Goal: Transaction & Acquisition: Purchase product/service

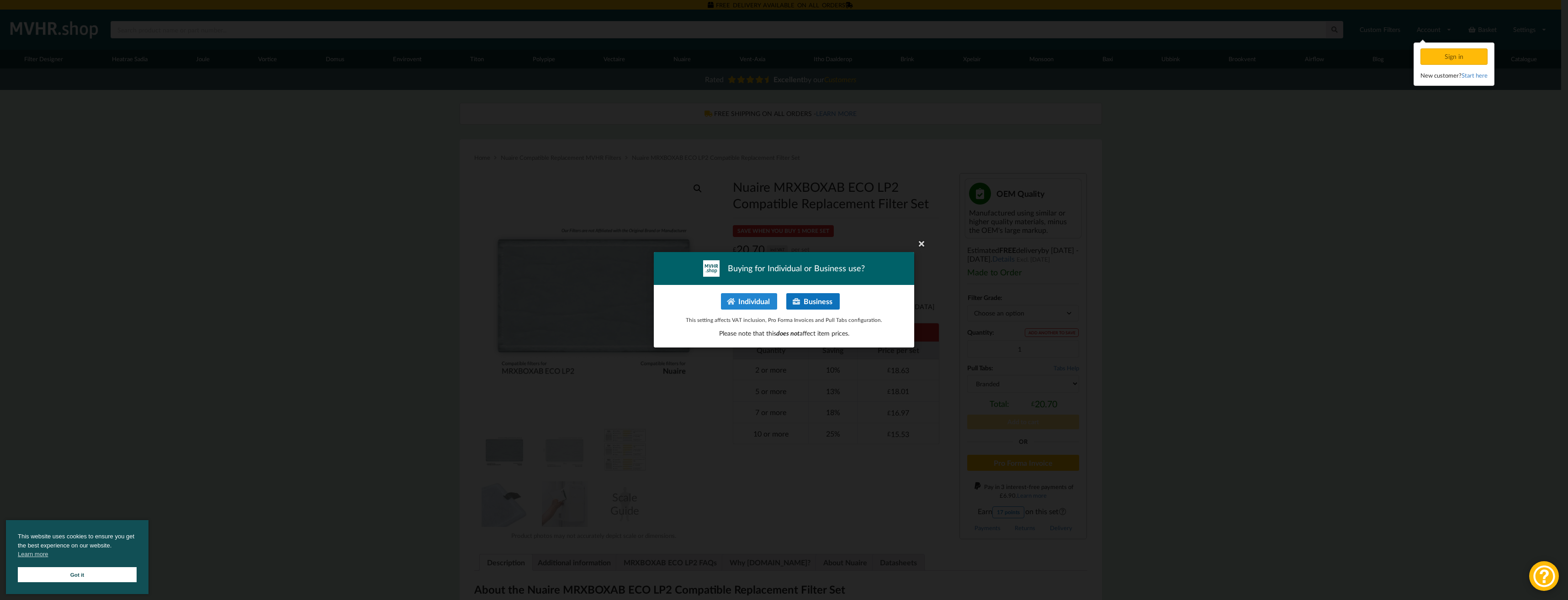
click at [809, 301] on button "Business" at bounding box center [813, 301] width 54 height 16
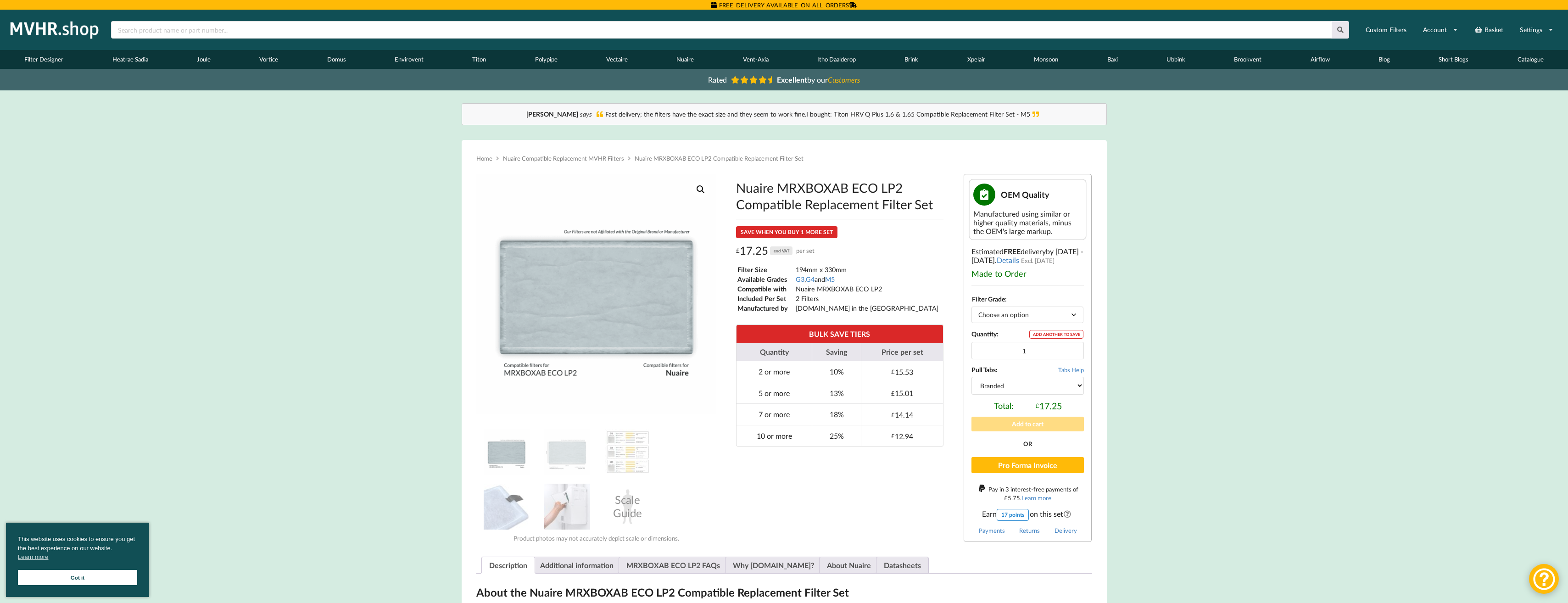
click at [1002, 314] on select "Choose an option G3 G4 M5" at bounding box center [1027, 314] width 112 height 16
click at [971, 306] on select "Choose an option G3 G4 M5" at bounding box center [1027, 314] width 112 height 16
select select "G4"
drag, startPoint x: 1039, startPoint y: 352, endPoint x: 1021, endPoint y: 349, distance: 18.2
click at [1021, 349] on input "1" at bounding box center [1028, 350] width 112 height 18
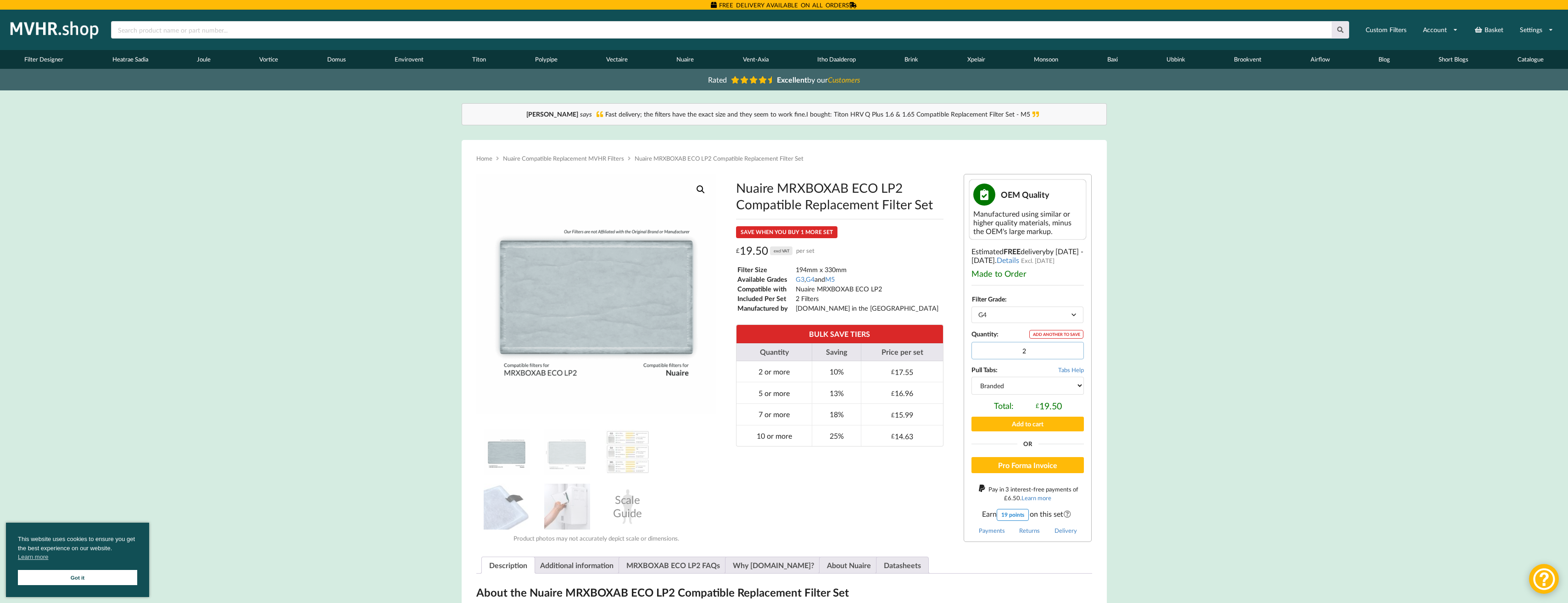
type input "2"
click at [1075, 387] on select "Branded Black" at bounding box center [1028, 385] width 112 height 18
click at [971, 377] on select "Branded Black" at bounding box center [1028, 385] width 112 height 18
click at [1074, 385] on select "Branded Black" at bounding box center [1028, 385] width 112 height 18
select select "branded"
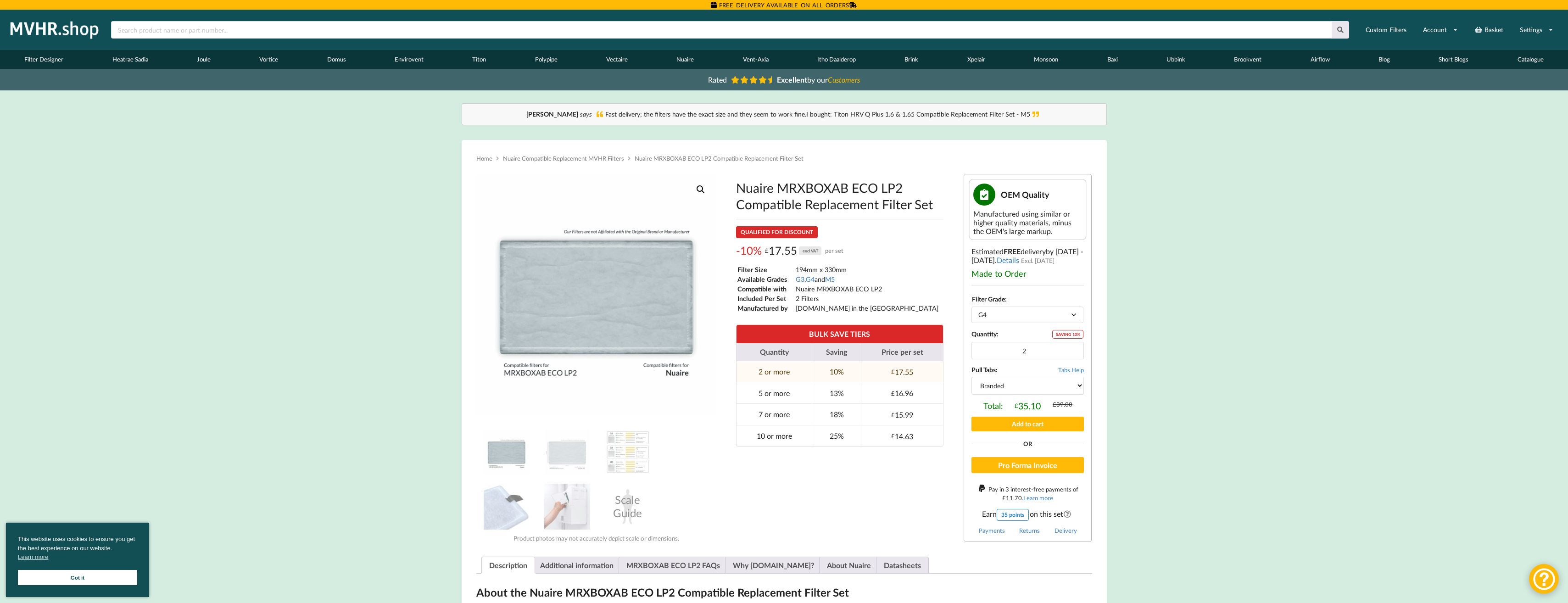
click at [971, 377] on select "Branded Black" at bounding box center [1028, 385] width 112 height 18
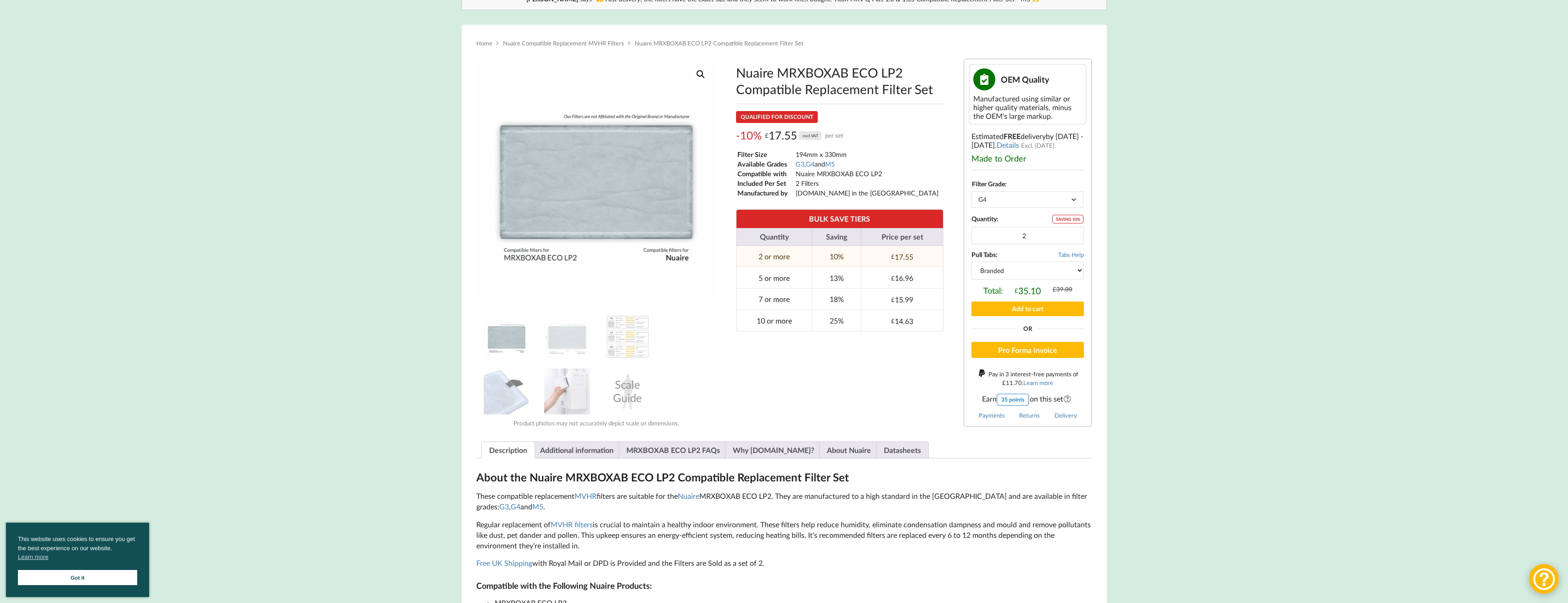
scroll to position [138, 0]
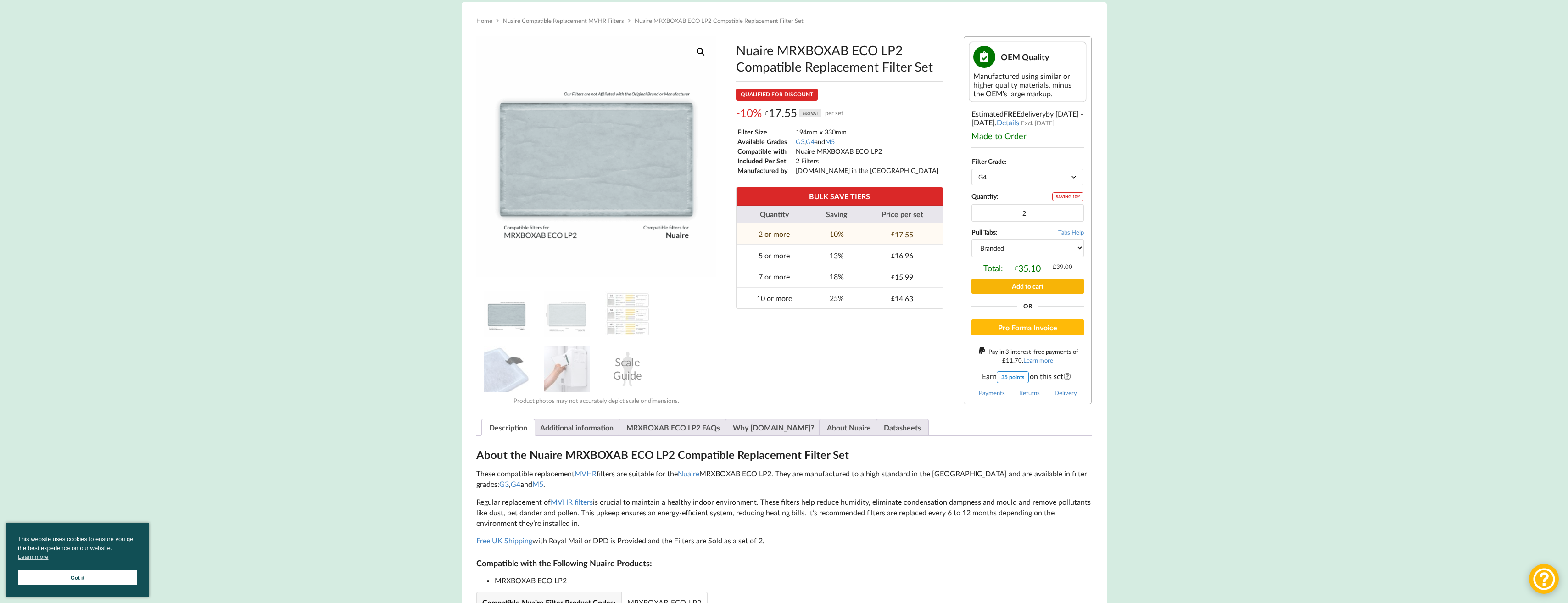
click at [1034, 287] on button "Add to cart" at bounding box center [1028, 286] width 112 height 14
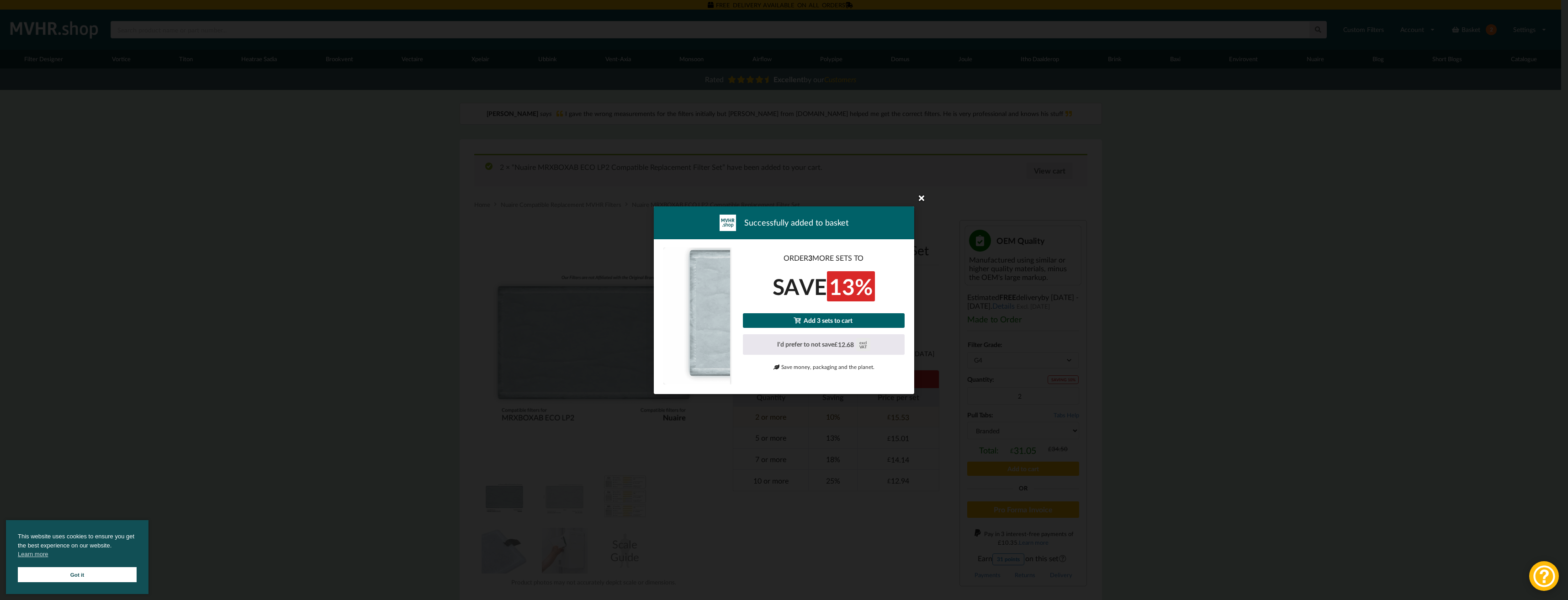
click at [923, 193] on icon at bounding box center [922, 198] width 15 height 15
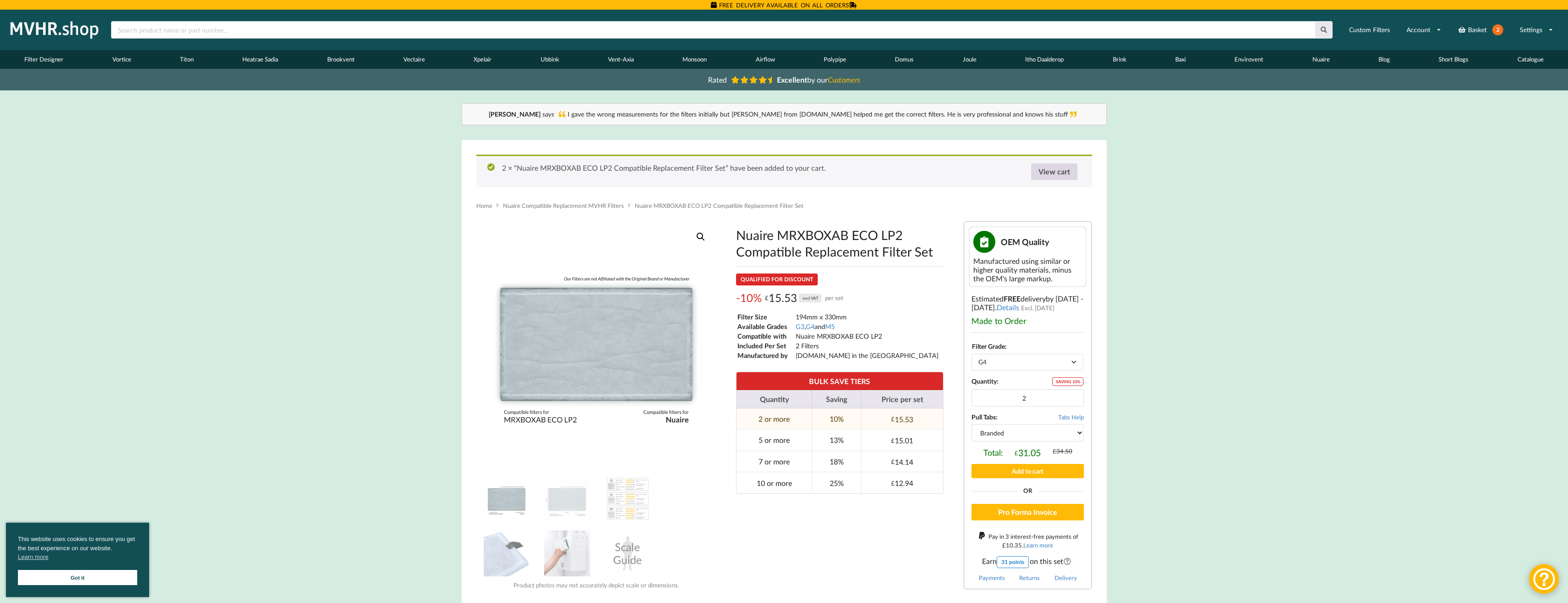
click at [1058, 172] on link "View cart" at bounding box center [1055, 171] width 46 height 17
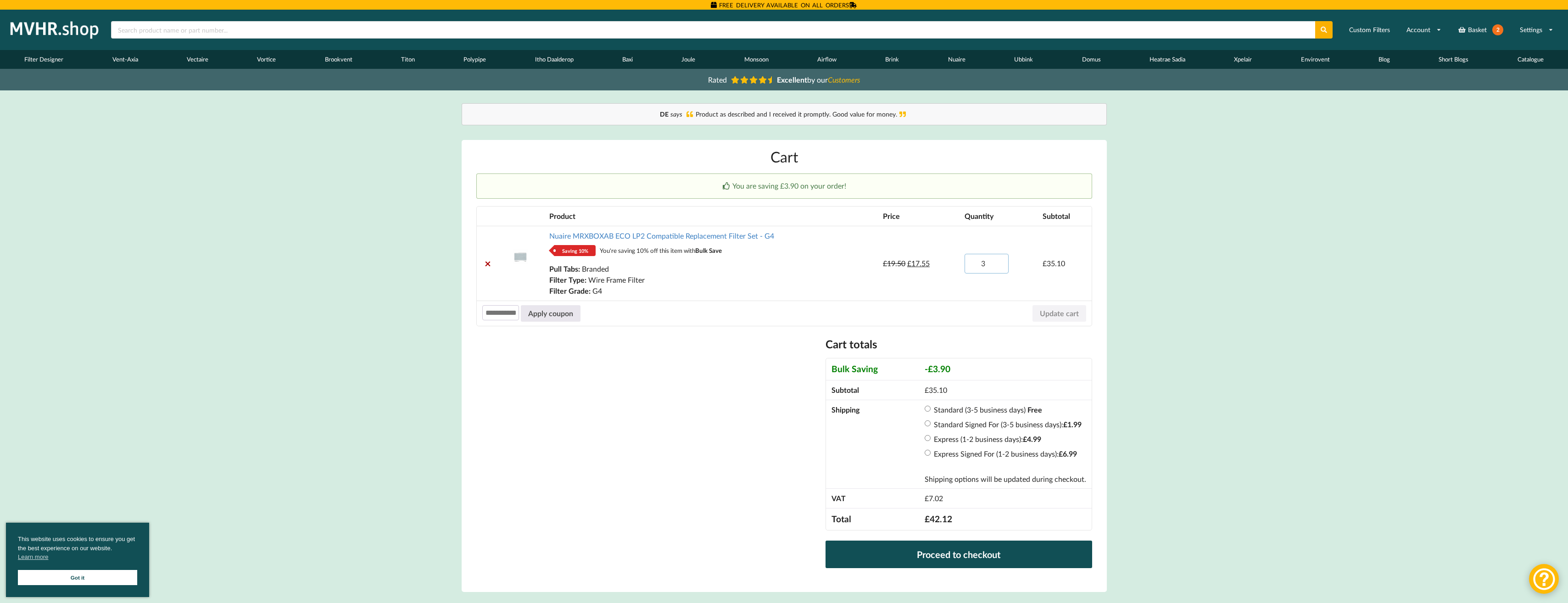
click at [996, 261] on input "3" at bounding box center [987, 264] width 44 height 20
click at [996, 261] on input "4" at bounding box center [987, 264] width 44 height 20
click at [998, 265] on input "3" at bounding box center [987, 264] width 44 height 20
type input "2"
click at [998, 265] on input "2" at bounding box center [987, 264] width 44 height 20
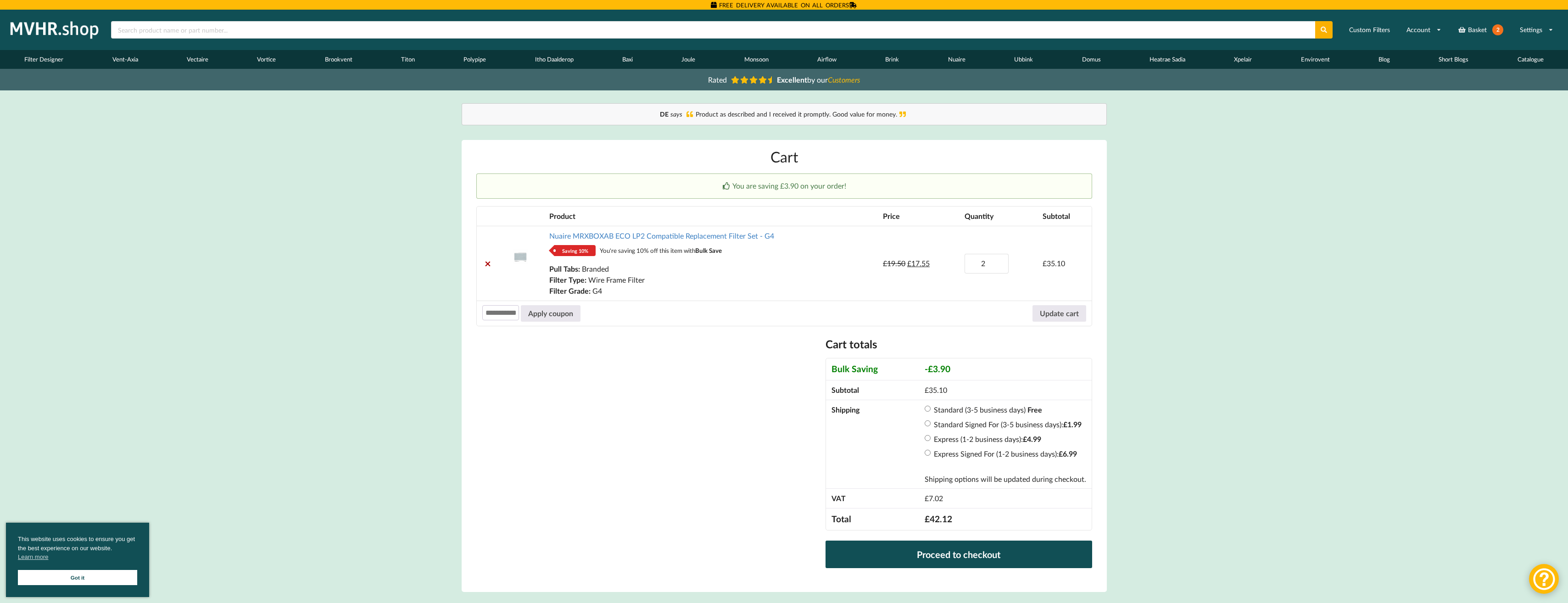
click at [797, 370] on div "Cart totals Bulk Saving - £ 3.90 Subtotal £ 35.10 Shipping Standard (3-5 busine…" at bounding box center [784, 461] width 616 height 248
click at [1046, 309] on button "Update cart" at bounding box center [1059, 313] width 54 height 17
click at [996, 259] on input "3" at bounding box center [987, 264] width 44 height 20
type input "4"
click at [996, 259] on input "4" at bounding box center [987, 264] width 44 height 20
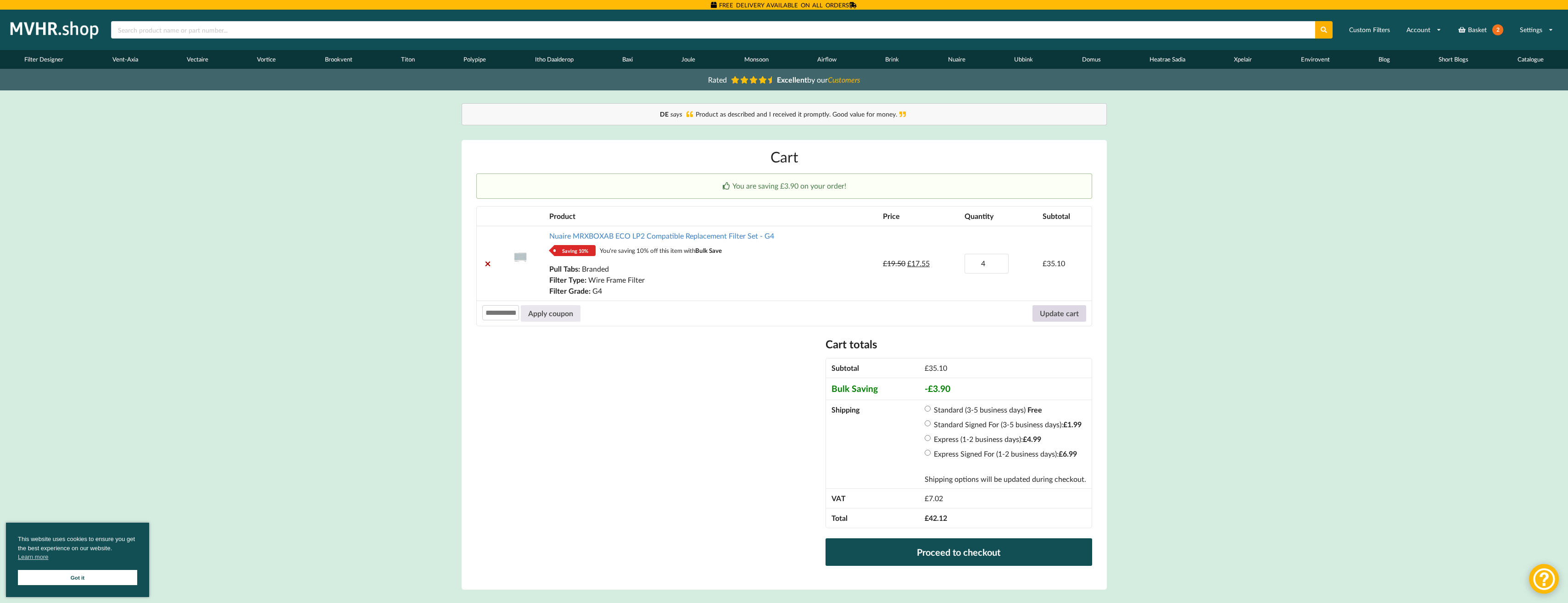
click at [1059, 314] on button "Update cart" at bounding box center [1059, 313] width 54 height 17
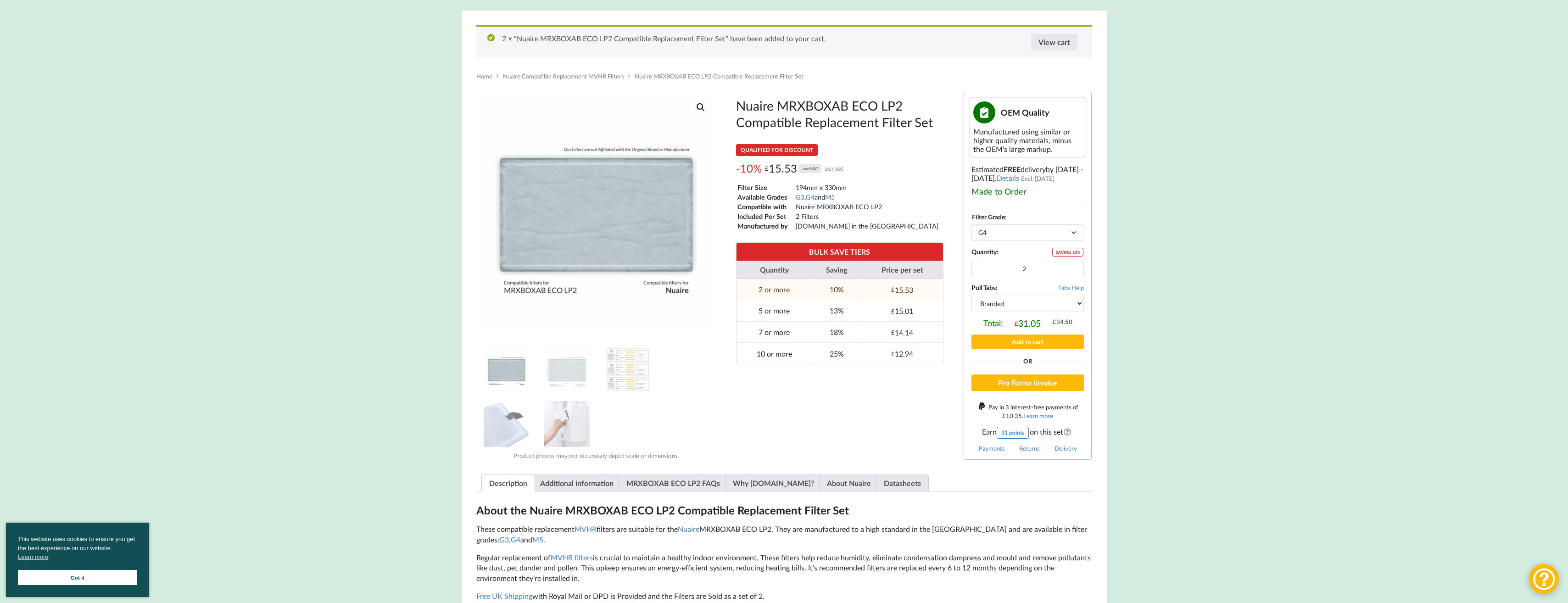
scroll to position [138, 0]
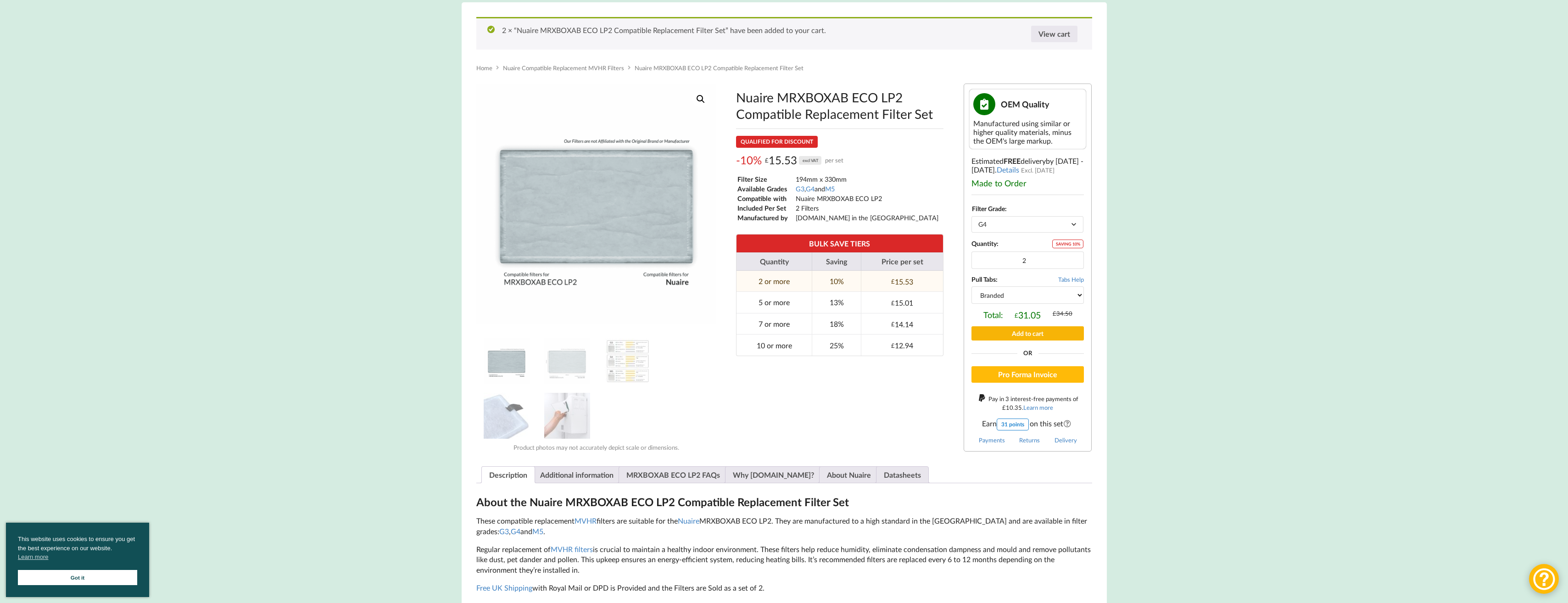
click at [1028, 335] on button "Add to cart" at bounding box center [1028, 333] width 112 height 14
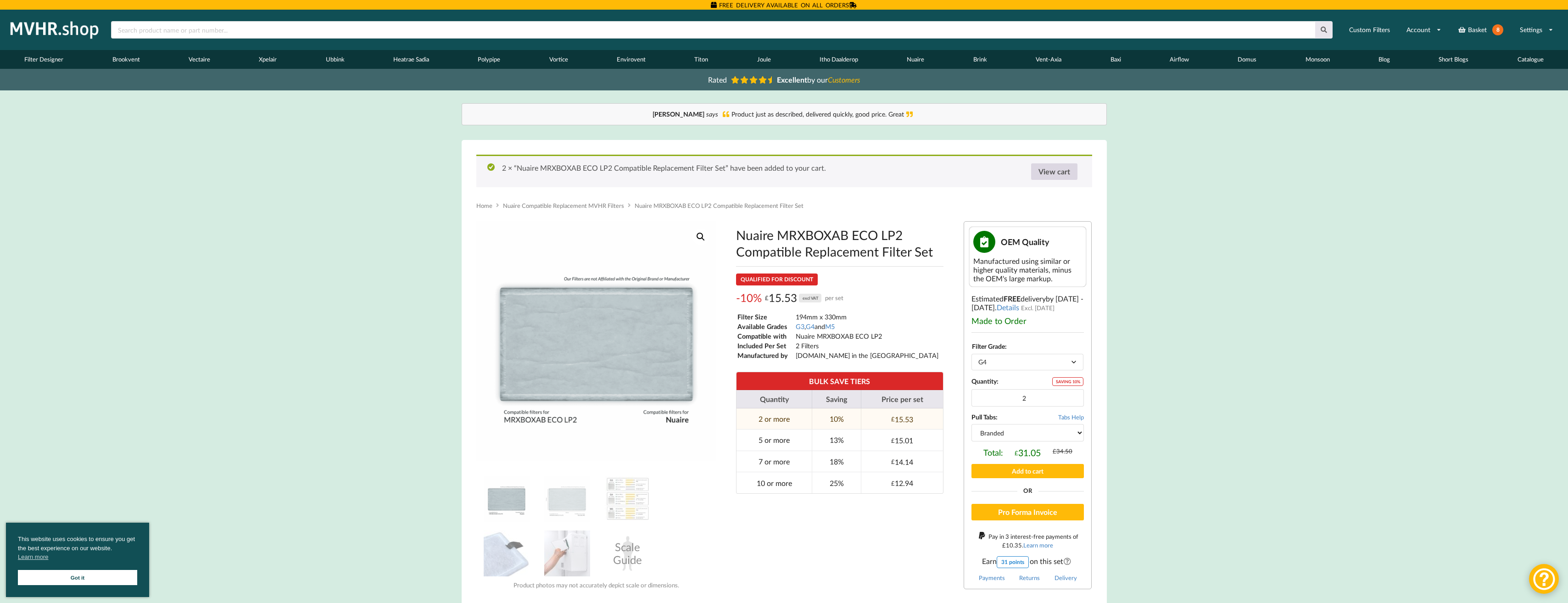
click at [1055, 171] on link "View cart" at bounding box center [1055, 171] width 46 height 17
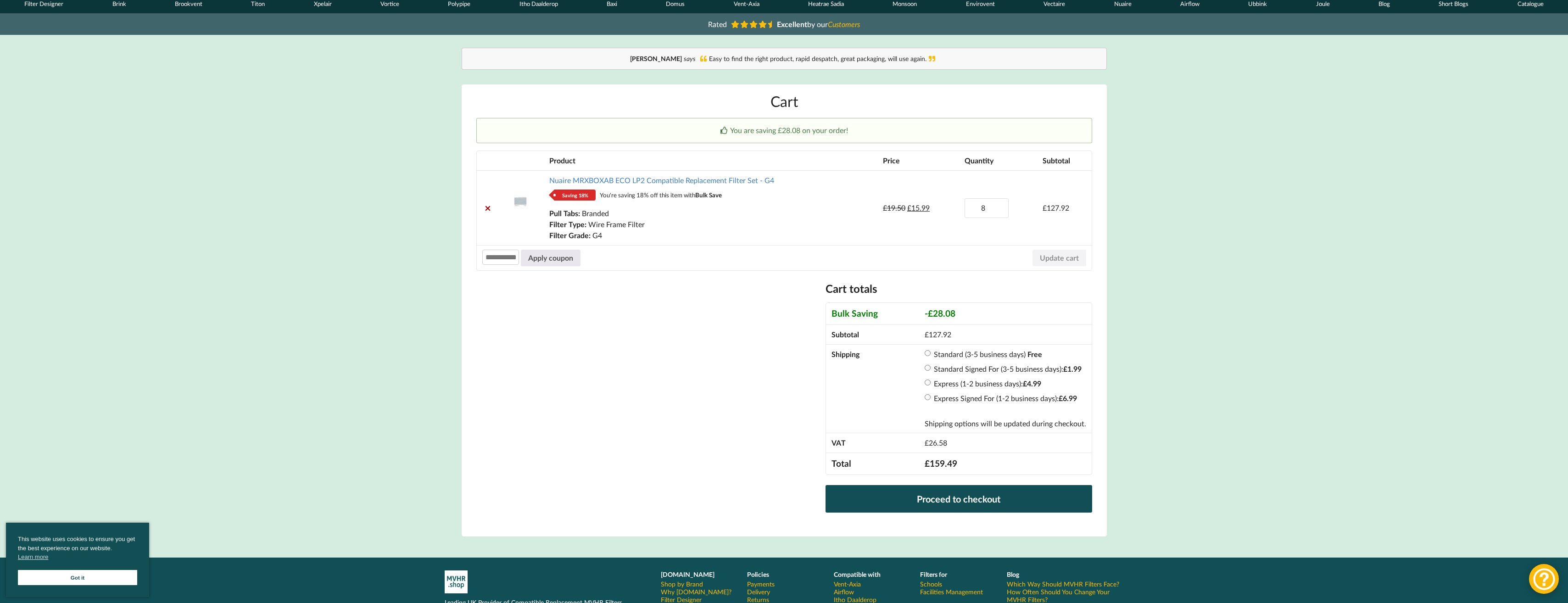
scroll to position [46, 0]
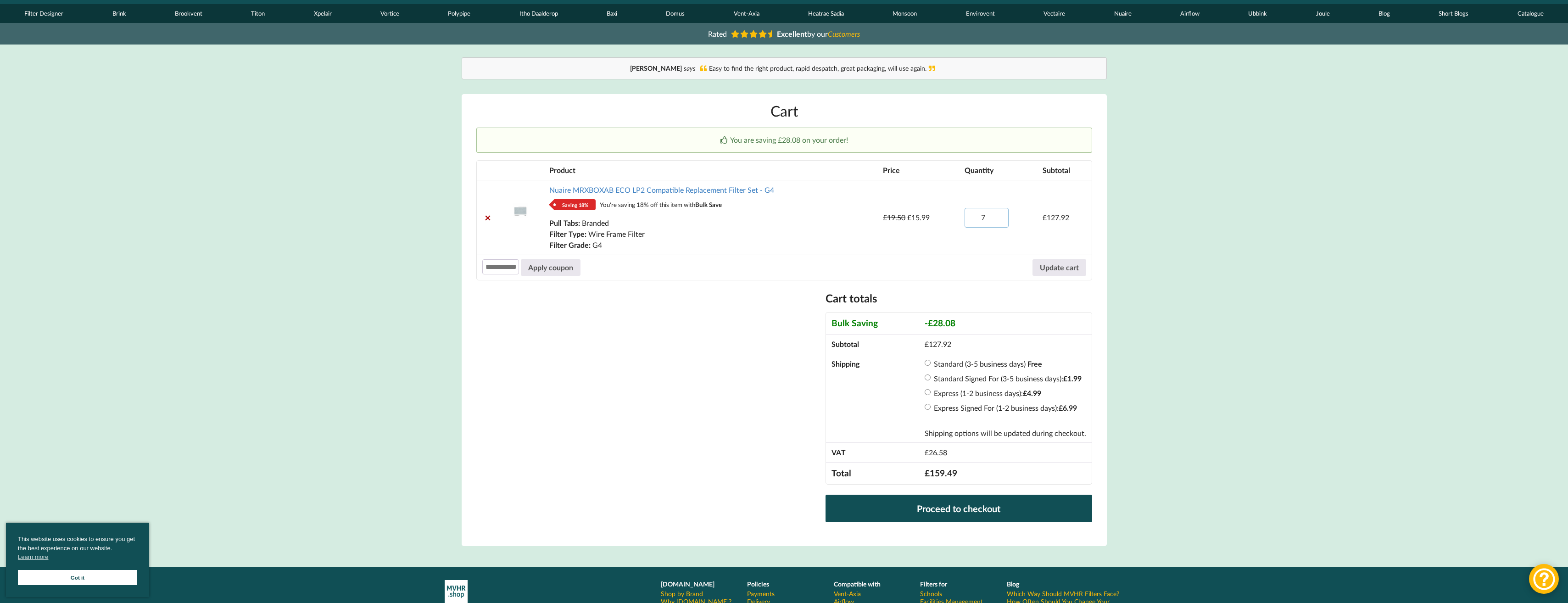
click at [998, 222] on input "7" at bounding box center [987, 218] width 44 height 20
click at [998, 221] on input "6" at bounding box center [987, 218] width 44 height 20
click at [998, 221] on input "5" at bounding box center [987, 218] width 44 height 20
click at [998, 221] on input "4" at bounding box center [987, 218] width 44 height 20
click at [998, 221] on input "3" at bounding box center [987, 218] width 44 height 20
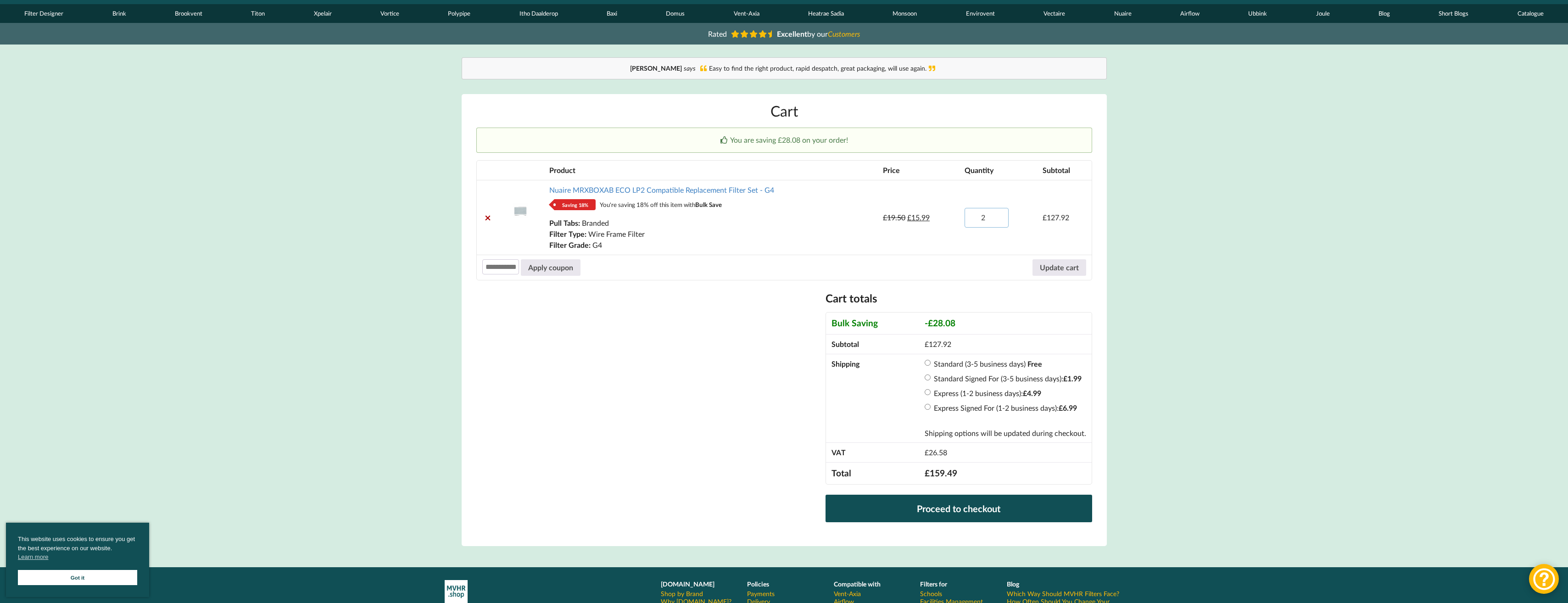
type input "2"
click at [998, 221] on input "2" at bounding box center [987, 218] width 44 height 20
click at [1055, 265] on button "Update cart" at bounding box center [1059, 267] width 54 height 17
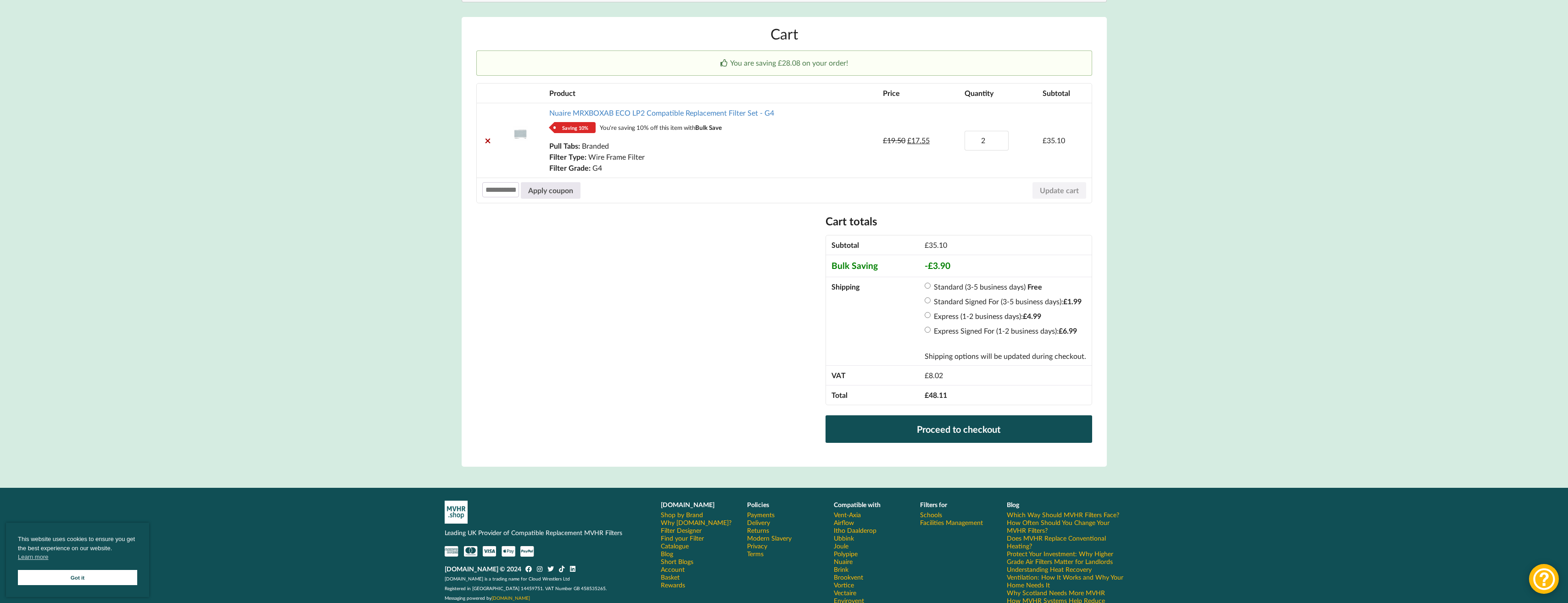
scroll to position [138, 0]
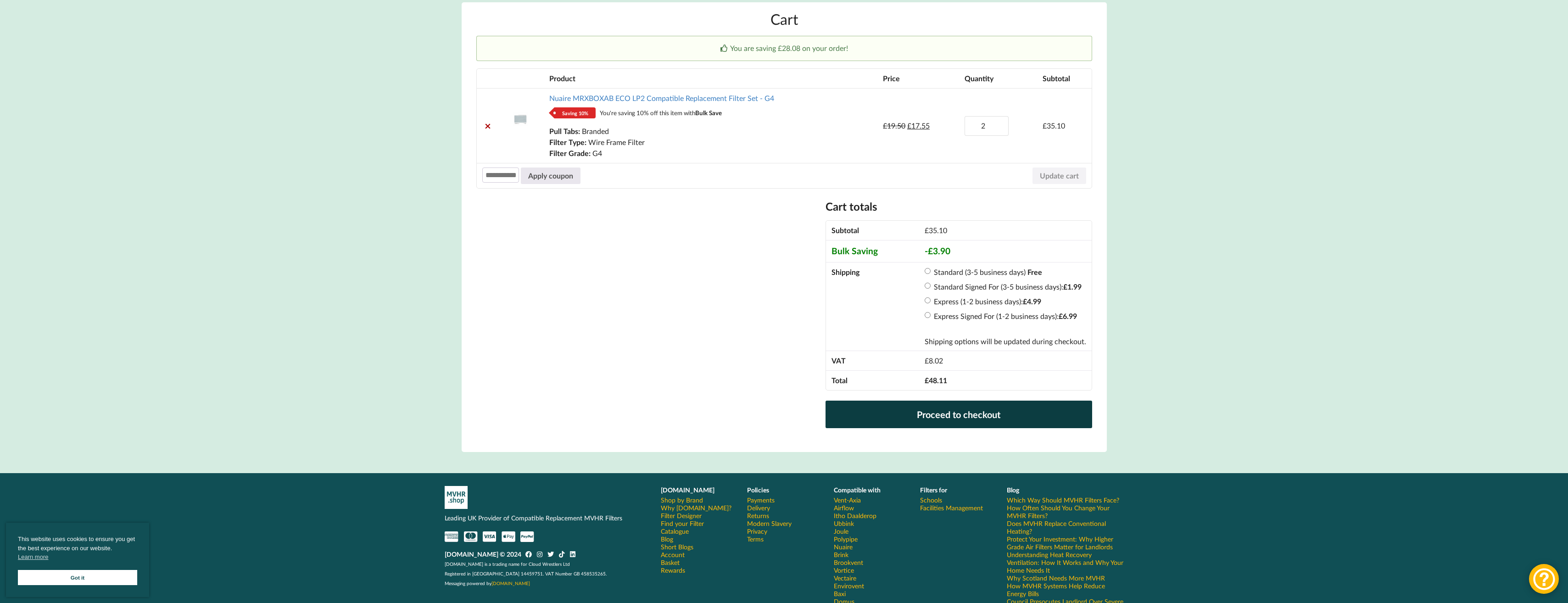
click at [950, 415] on link "Proceed to checkout" at bounding box center [958, 414] width 266 height 28
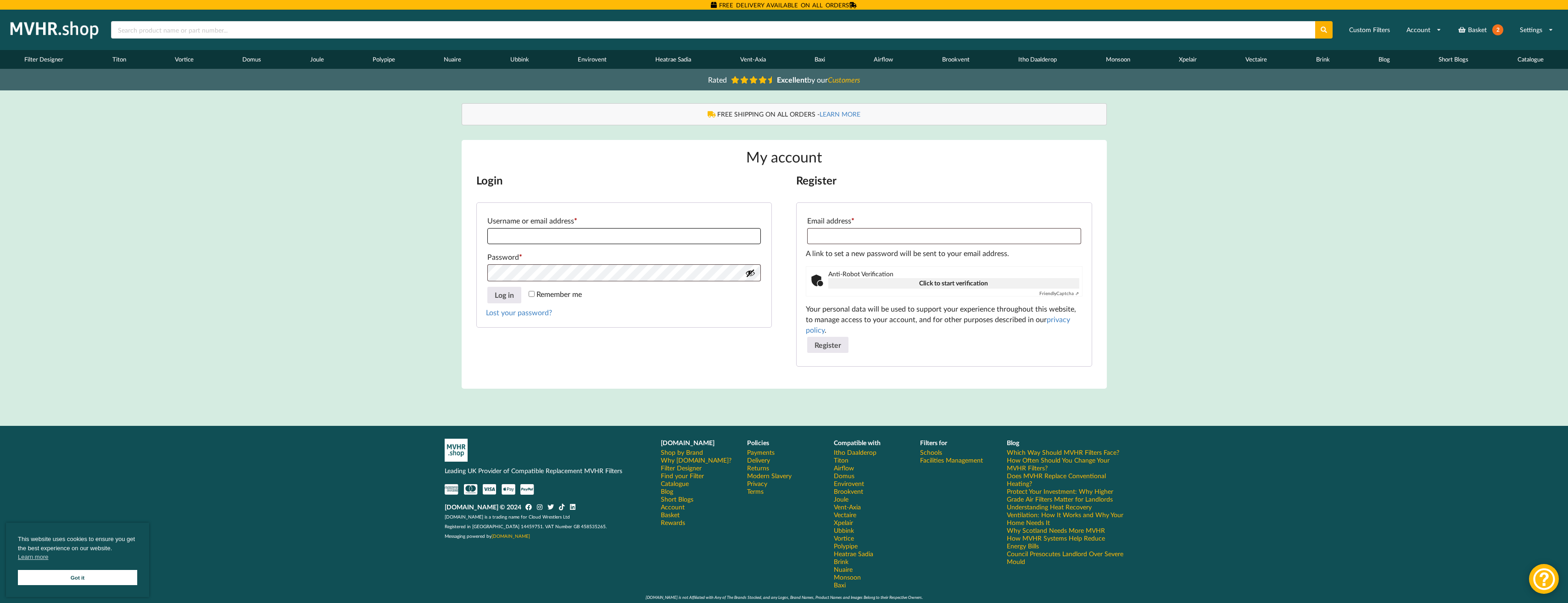
click at [516, 234] on input "Username or email address * Required" at bounding box center [624, 236] width 273 height 16
type input "**********"
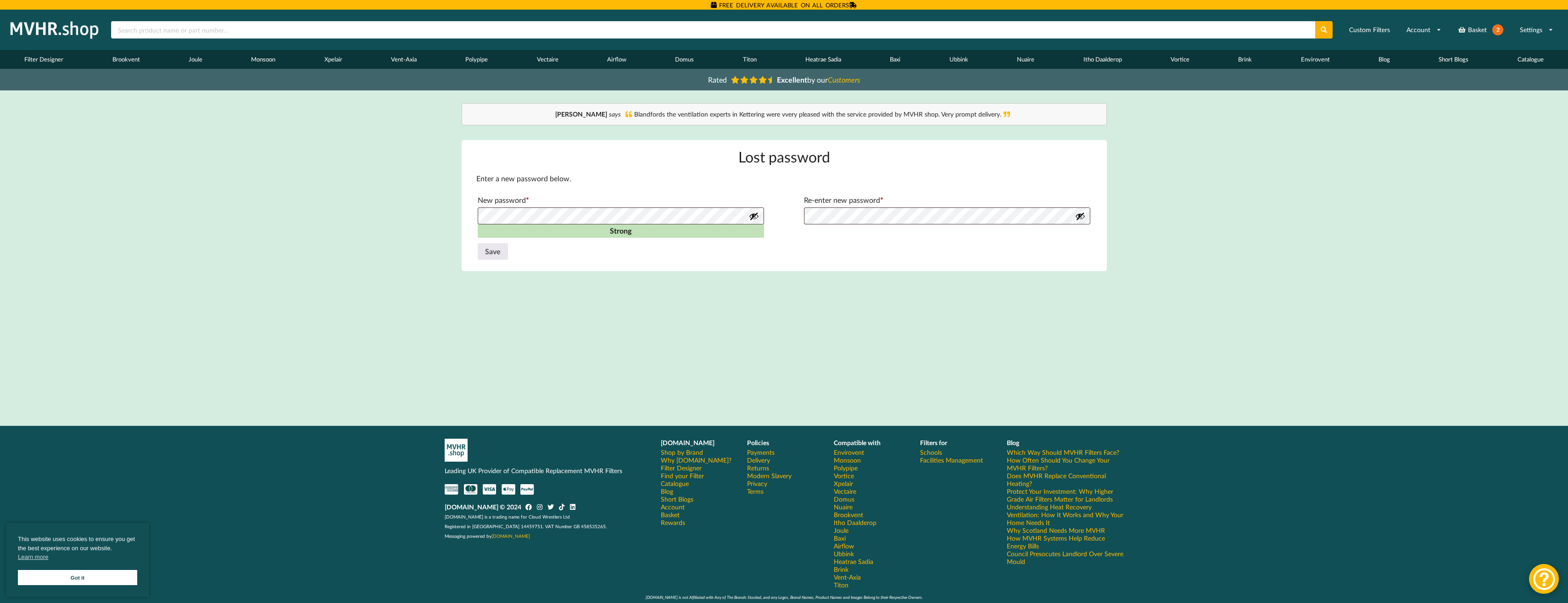
click at [1077, 216] on button "Show password" at bounding box center [1080, 216] width 10 height 10
click at [496, 249] on button "Save" at bounding box center [493, 251] width 31 height 17
